Goal: Task Accomplishment & Management: Use online tool/utility

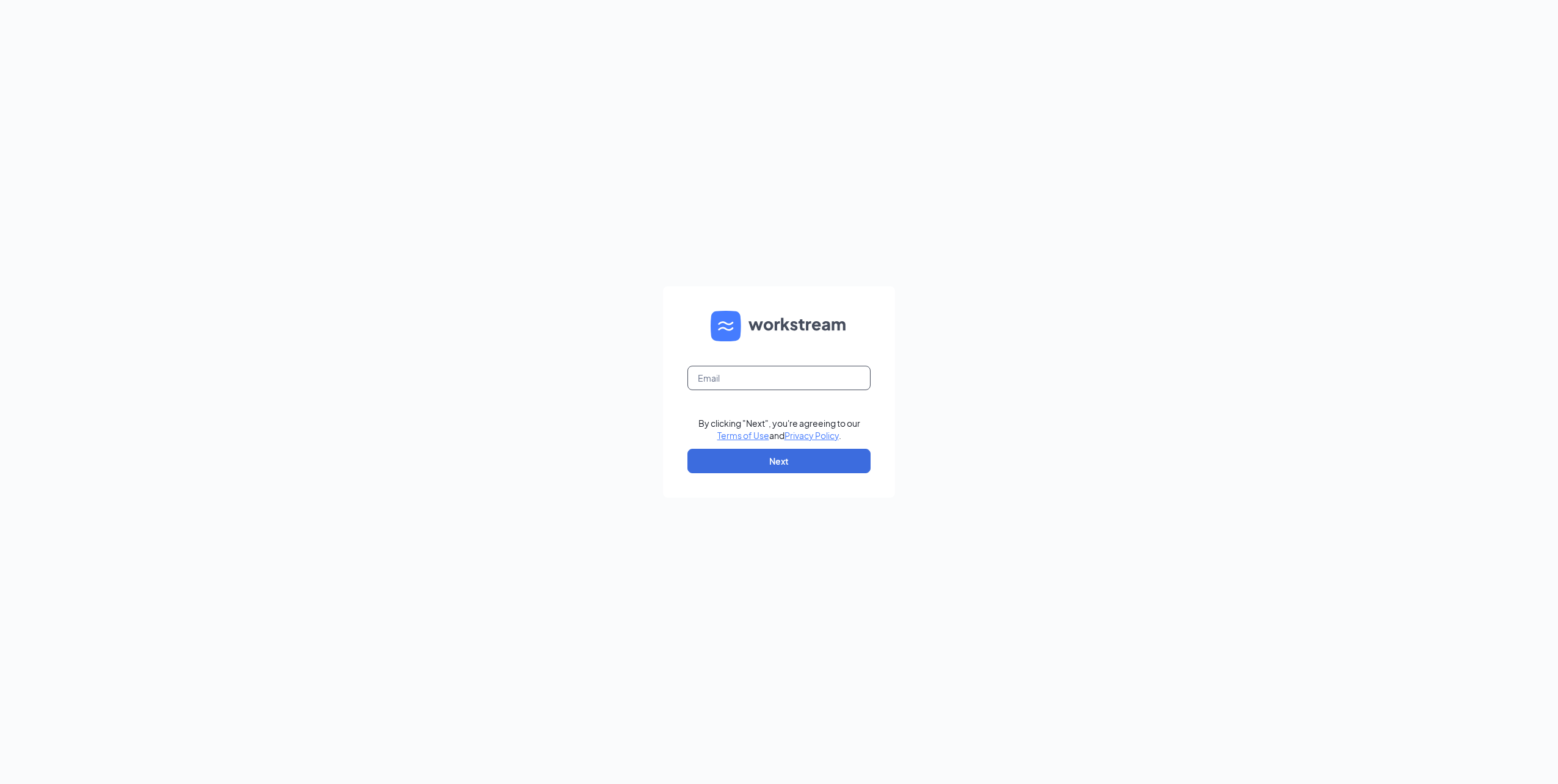
click at [782, 381] on input "text" at bounding box center [778, 378] width 183 height 24
type input "gmavonpark@bleedblue.net"
click at [783, 459] on button "Next" at bounding box center [778, 460] width 183 height 24
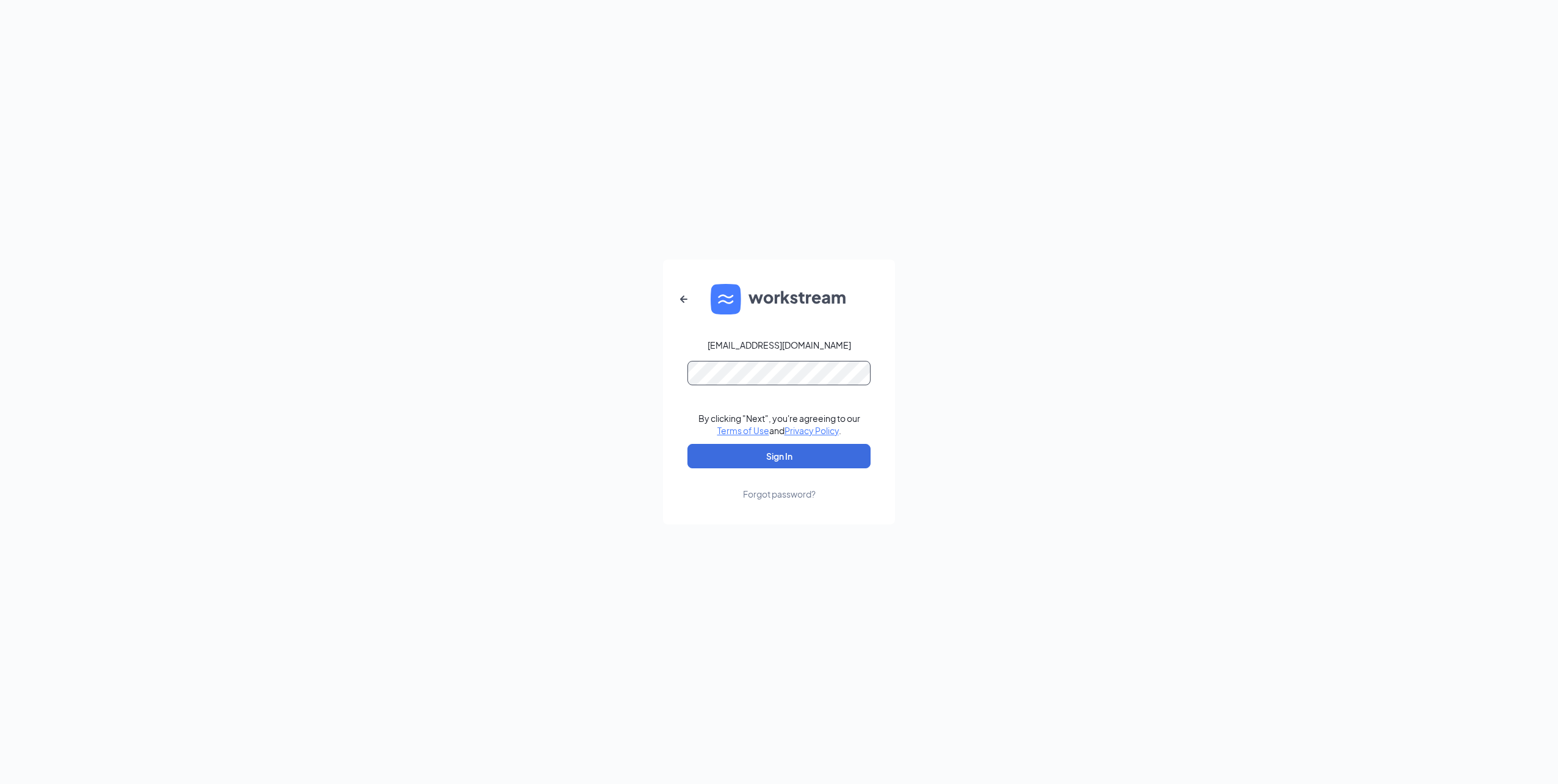
click at [687, 444] on button "Sign In" at bounding box center [778, 456] width 183 height 24
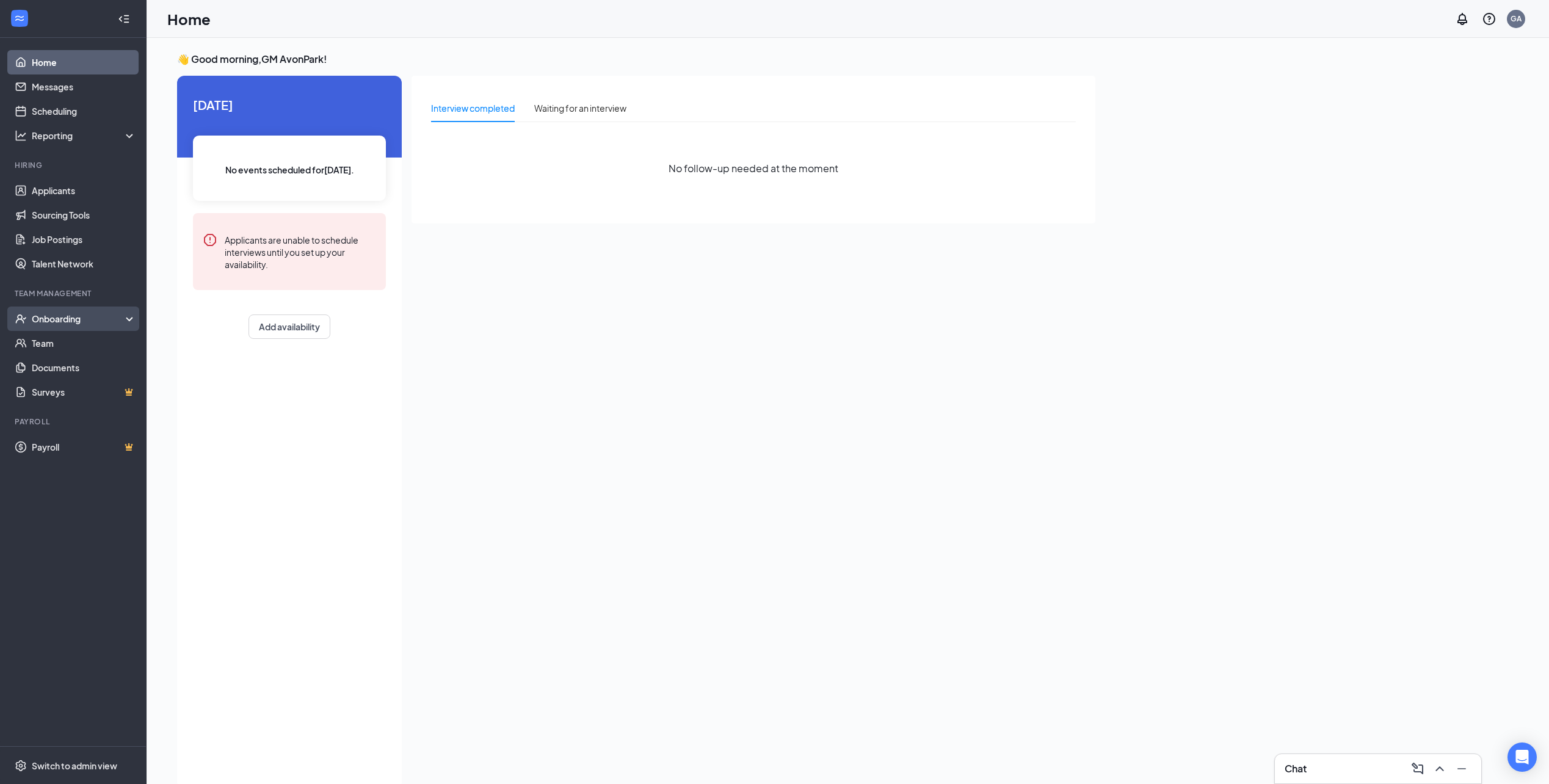
click at [41, 324] on div "Onboarding" at bounding box center [79, 319] width 94 height 12
click at [68, 346] on link "Overview" at bounding box center [84, 343] width 105 height 24
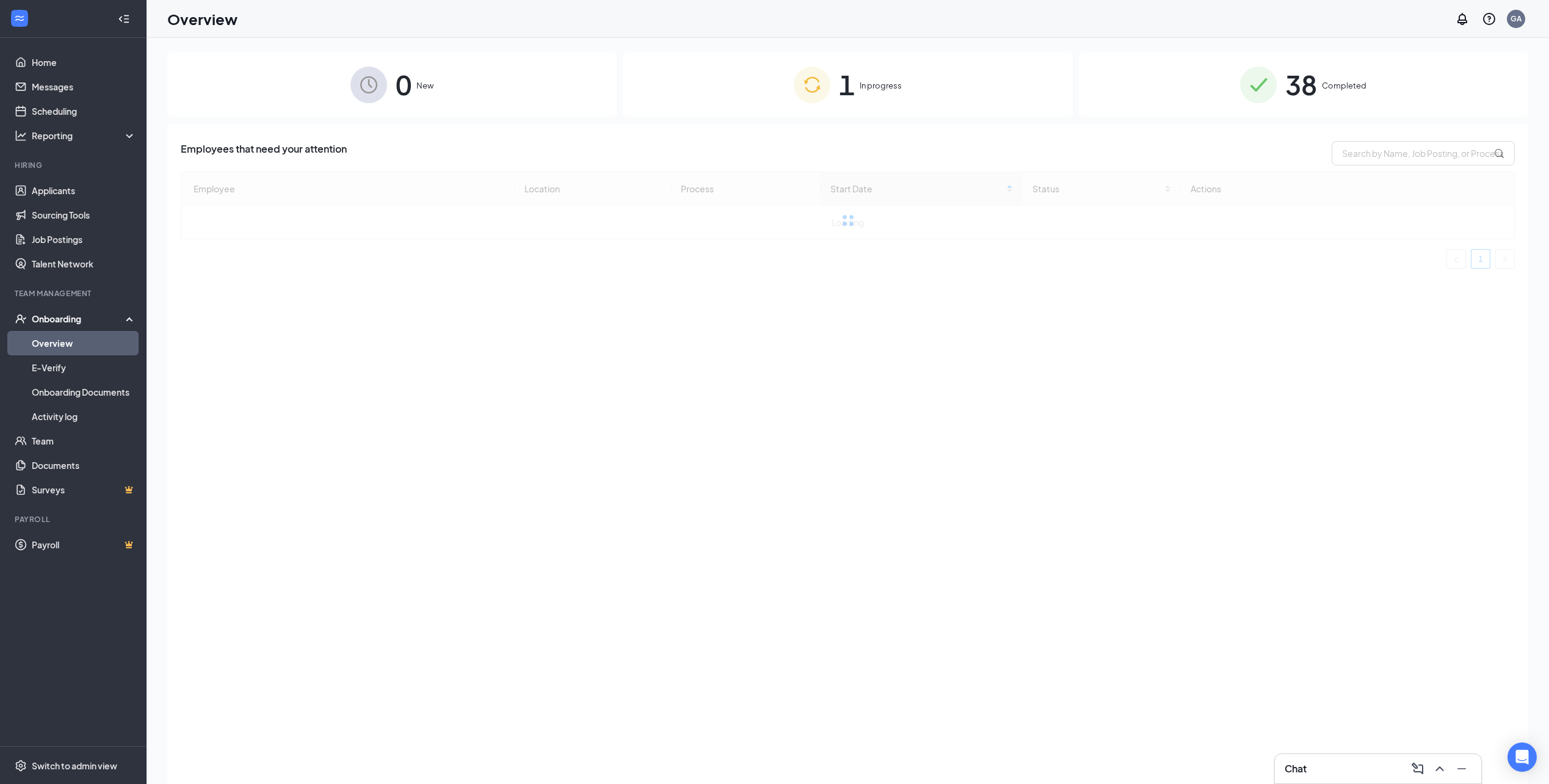
click at [816, 78] on img at bounding box center [811, 84] width 36 height 36
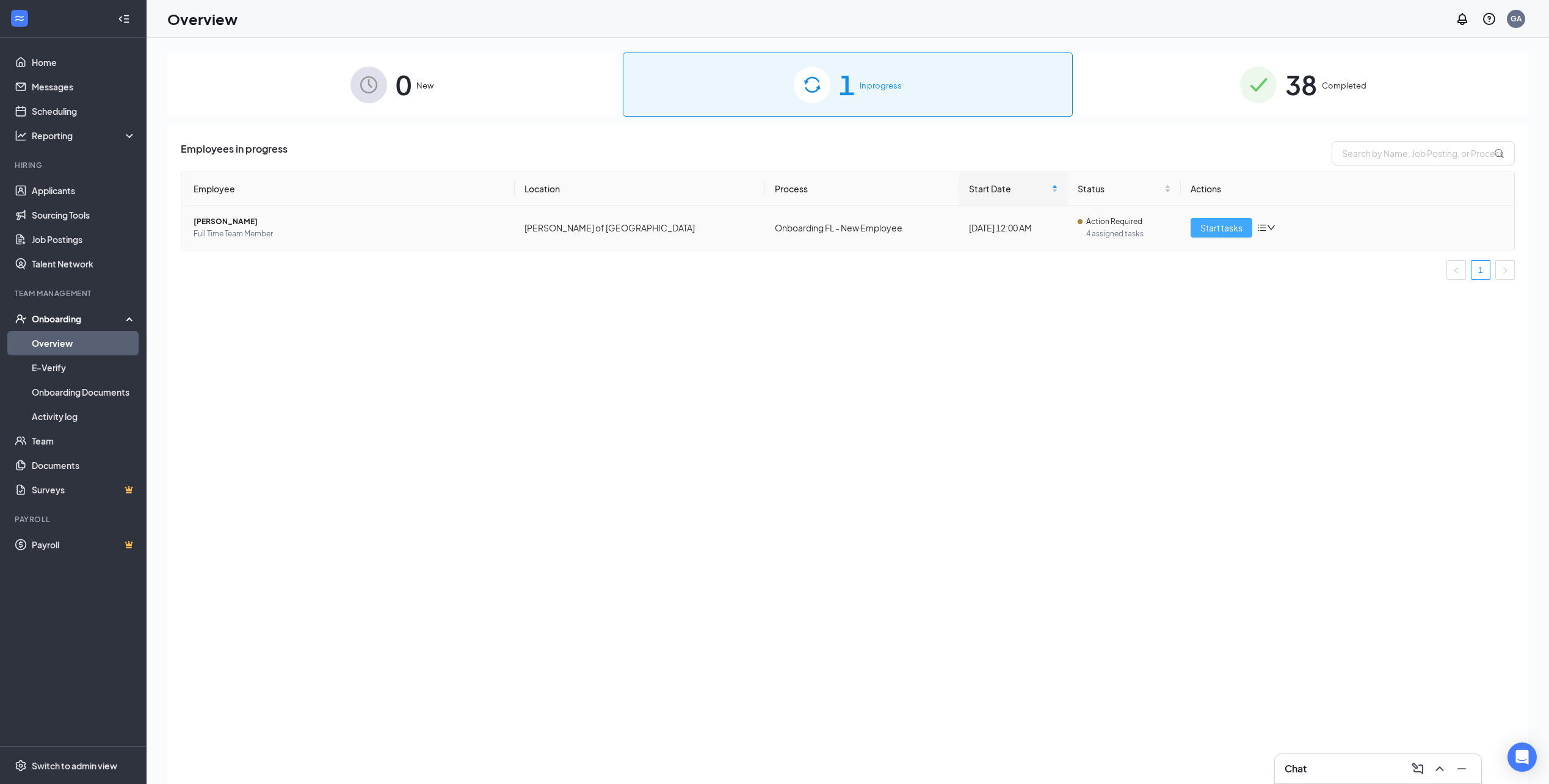
click at [1213, 233] on span "Start tasks" at bounding box center [1222, 228] width 42 height 13
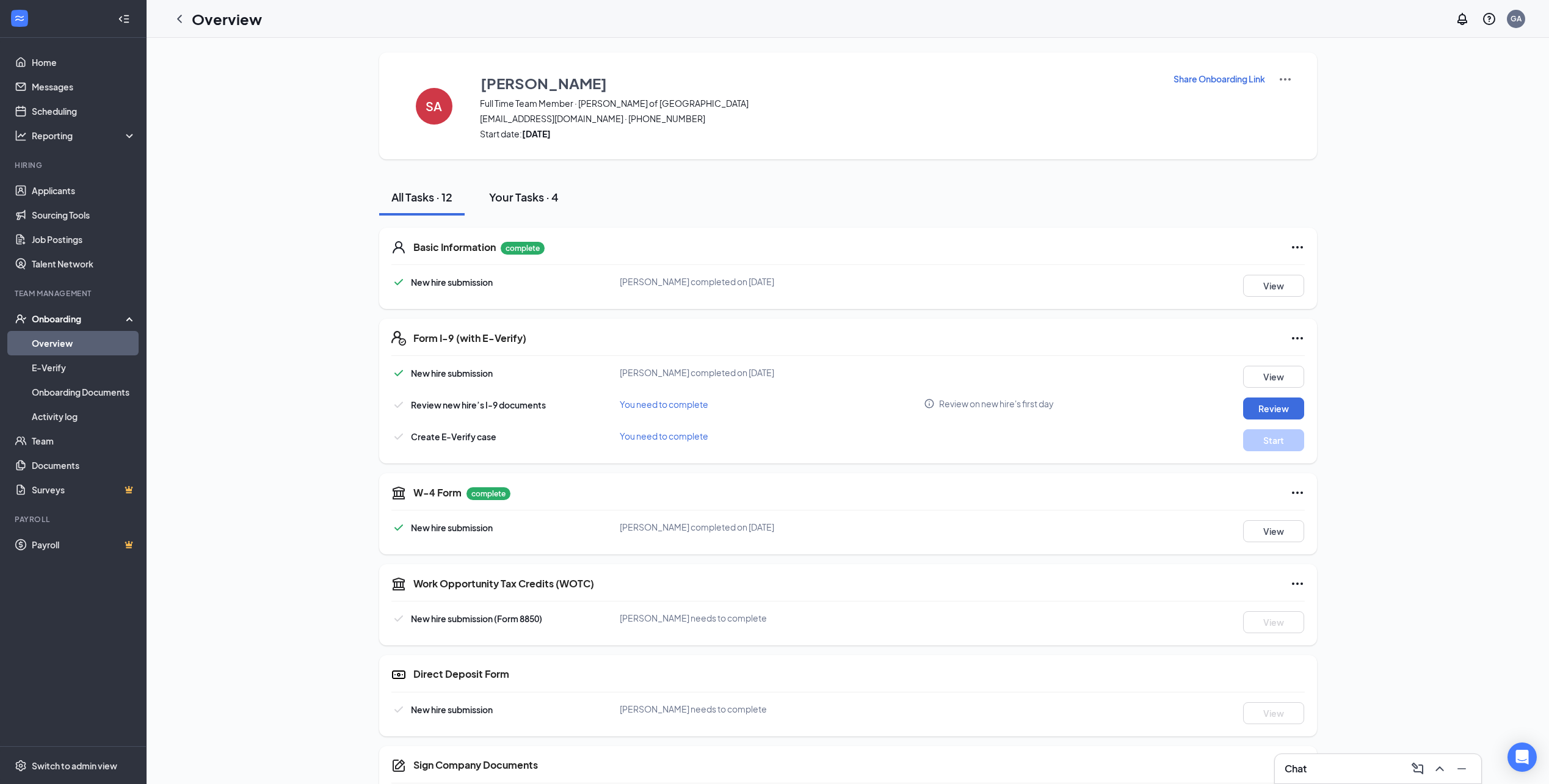
click at [551, 188] on button "Your Tasks · 4" at bounding box center [524, 196] width 94 height 36
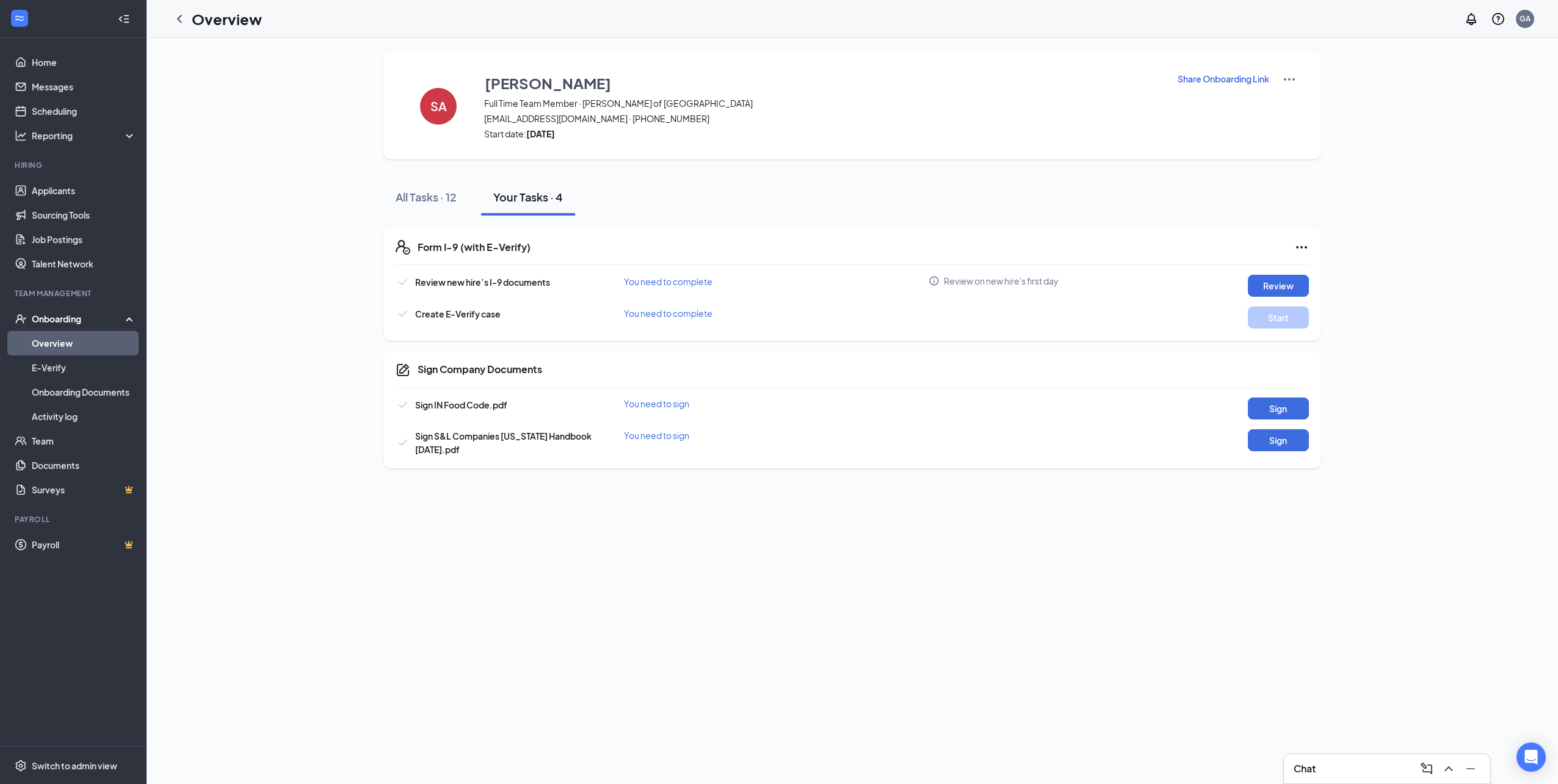
click at [447, 216] on div "Form I-9 (with E-Verify) Review new hire’s I-9 documents You need to complete R…" at bounding box center [852, 342] width 937 height 253
click at [445, 199] on div "All Tasks · 12" at bounding box center [426, 197] width 61 height 15
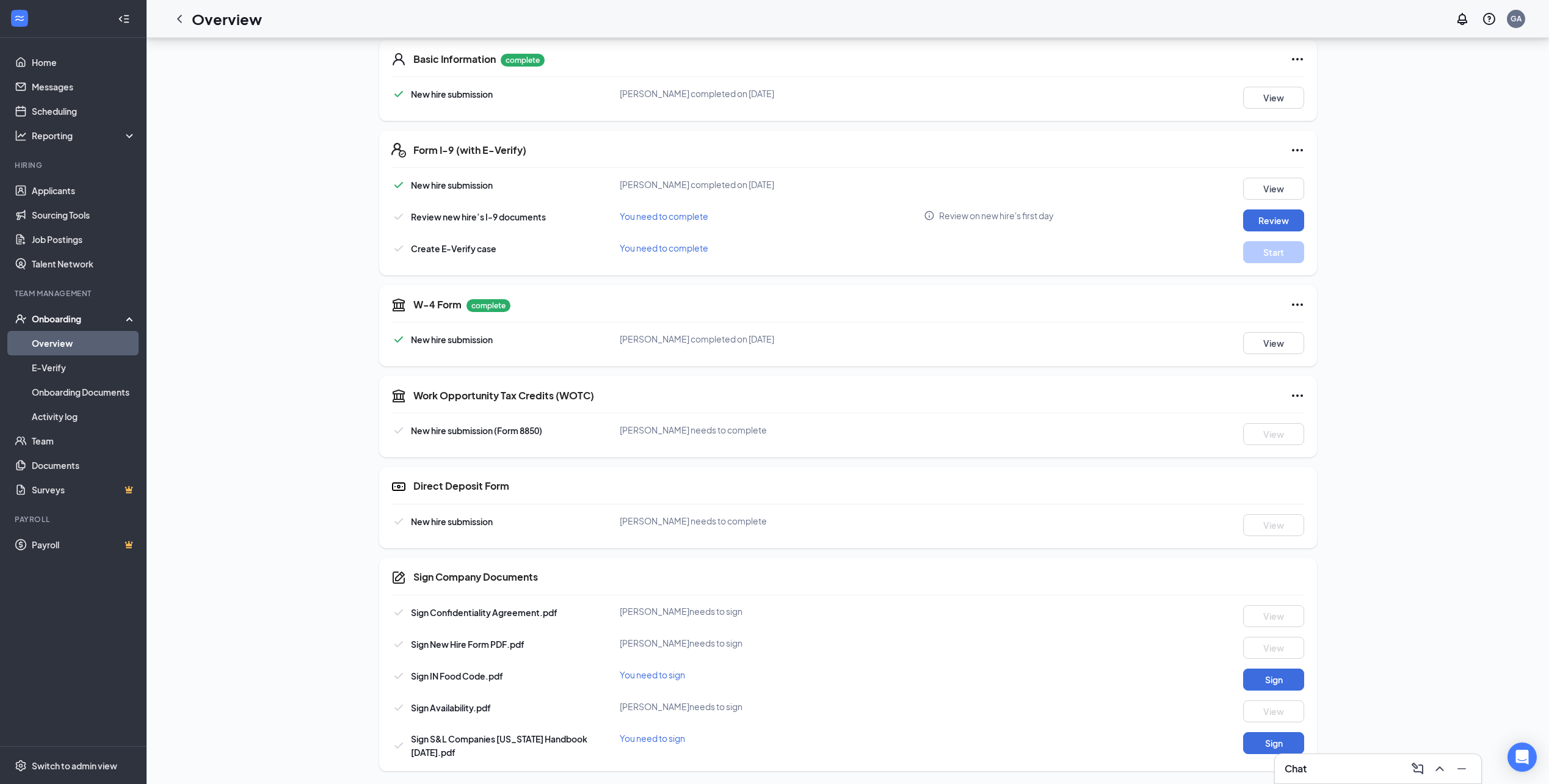
scroll to position [190, 0]
